Goal: Task Accomplishment & Management: Manage account settings

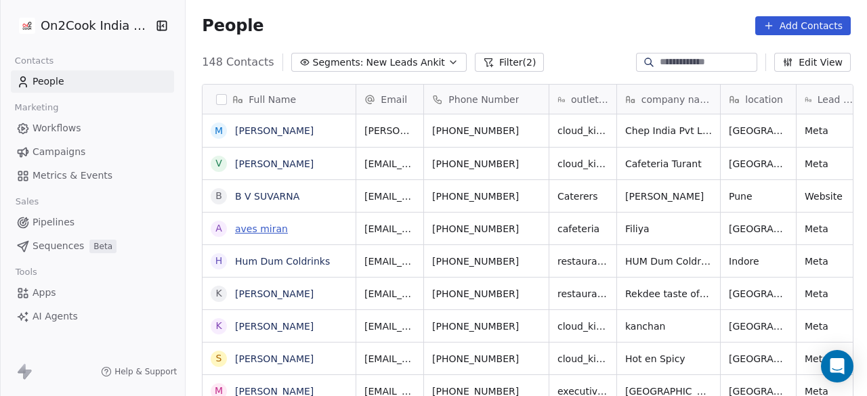
scroll to position [338, 673]
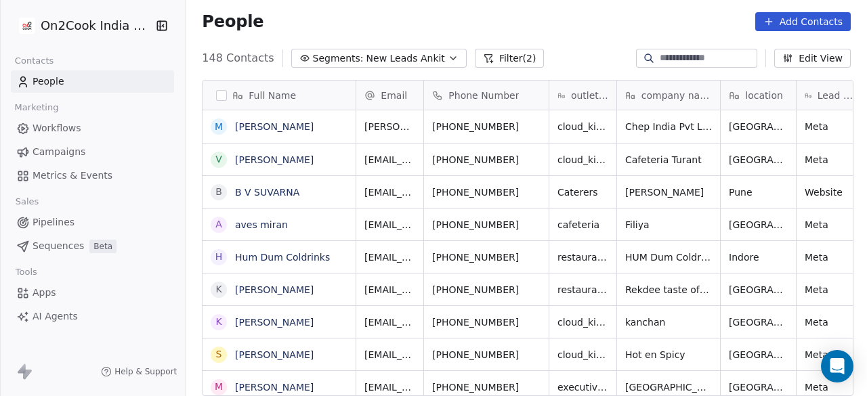
click at [396, 25] on div "People Add Contacts" at bounding box center [526, 21] width 649 height 19
click at [463, 21] on div "People Add Contacts" at bounding box center [526, 21] width 649 height 19
click at [448, 55] on icon "button" at bounding box center [453, 58] width 11 height 11
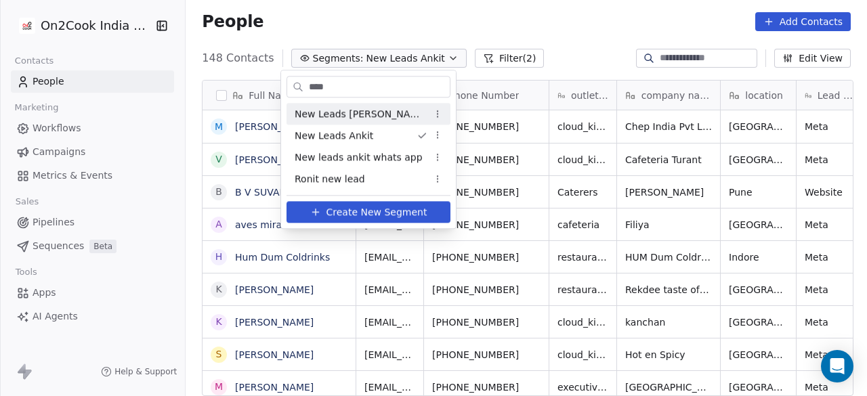
click at [352, 83] on input "***" at bounding box center [378, 87] width 144 height 20
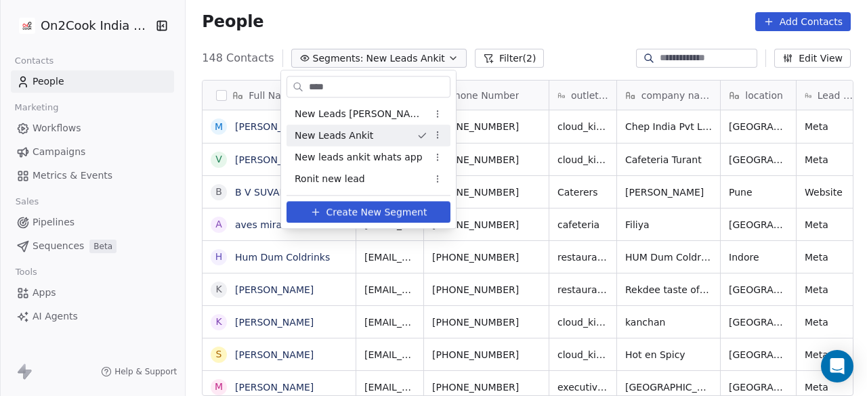
click at [345, 135] on span "New Leads Ankit" at bounding box center [334, 136] width 79 height 14
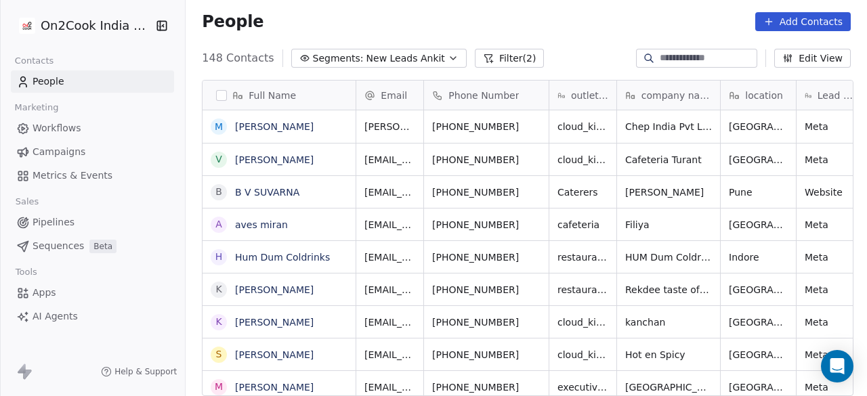
click at [485, 52] on button "Filter (2)" at bounding box center [510, 58] width 70 height 19
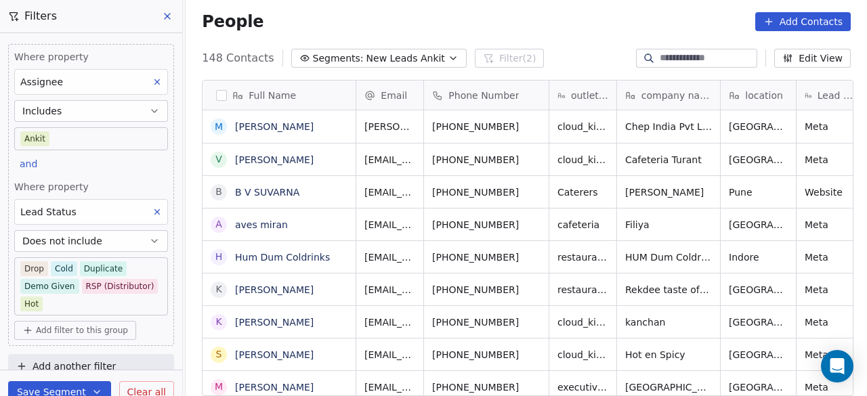
click at [114, 240] on button "Does not include" at bounding box center [91, 241] width 154 height 22
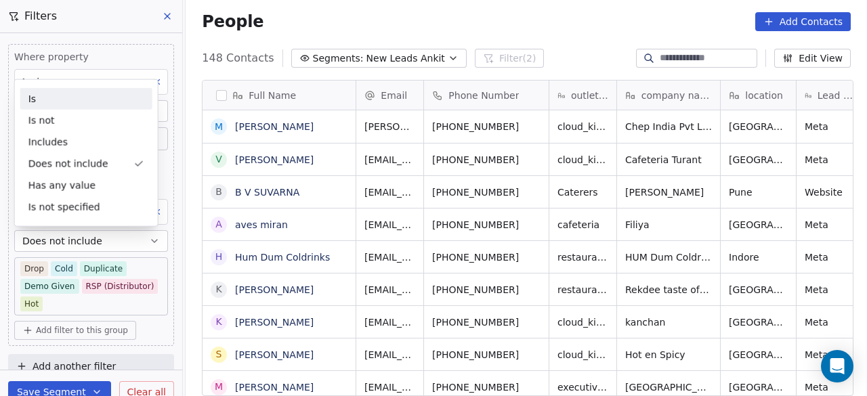
click at [70, 98] on div "Is" at bounding box center [86, 99] width 132 height 22
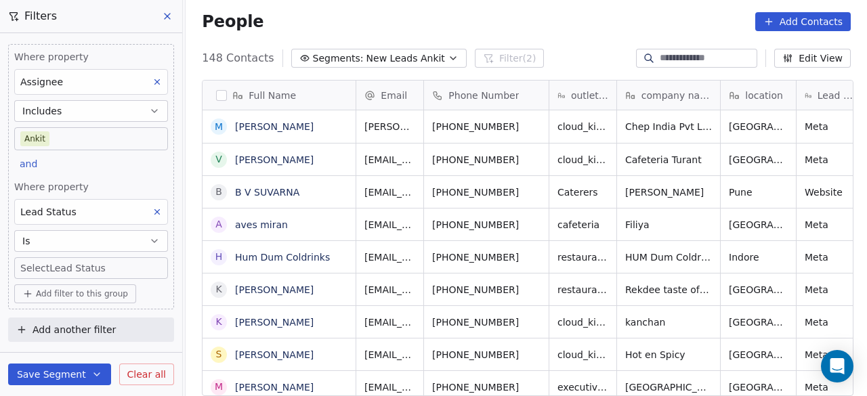
click at [88, 269] on body "On2Cook India Pvt. Ltd. Contacts People Marketing Workflows Campaigns Metrics &…" at bounding box center [433, 198] width 867 height 396
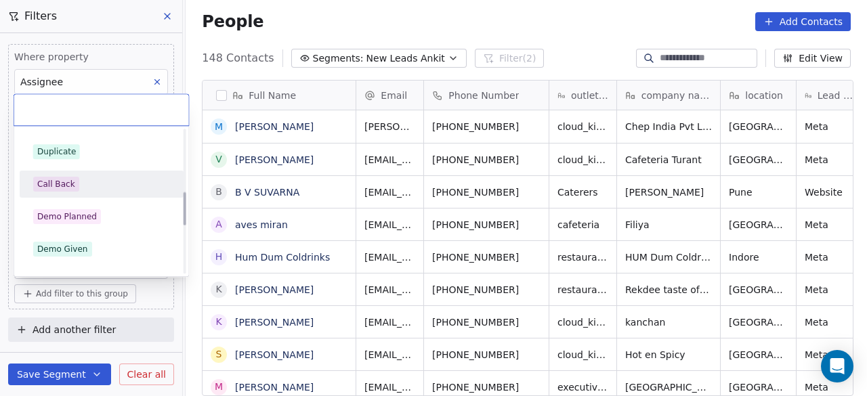
scroll to position [271, 0]
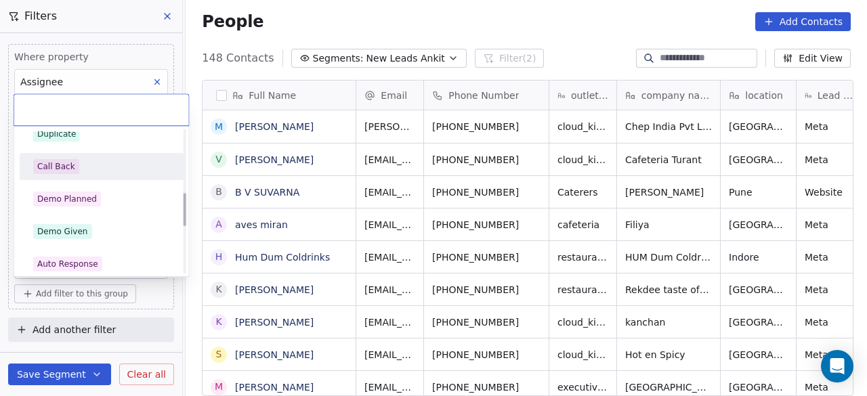
click at [87, 230] on span "Demo Given" at bounding box center [62, 231] width 59 height 15
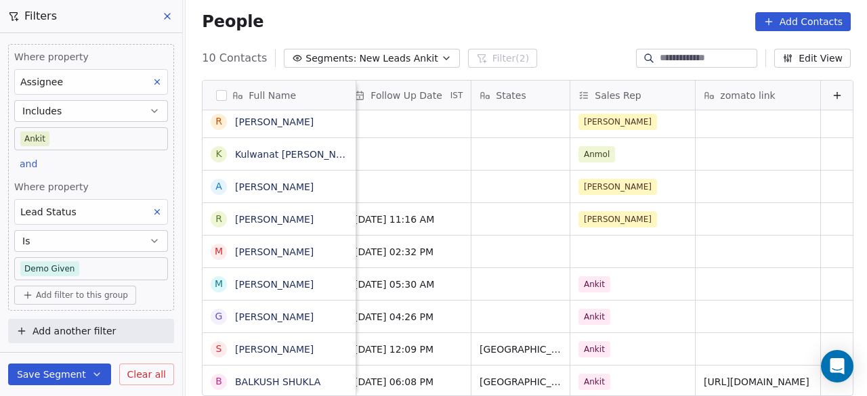
scroll to position [10, 1271]
